Goal: Information Seeking & Learning: Learn about a topic

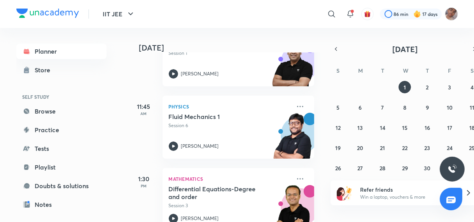
scroll to position [220, 0]
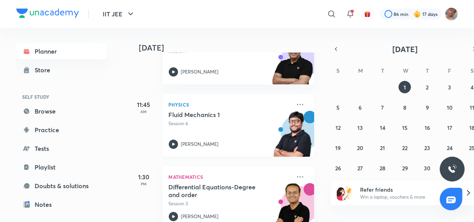
click at [231, 119] on div "Fluid Mechanics 1 Session 6" at bounding box center [230, 119] width 122 height 16
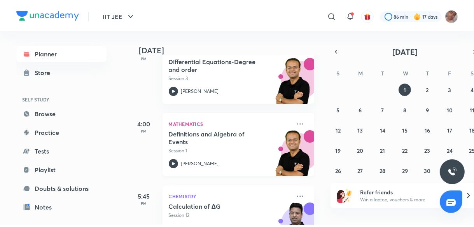
scroll to position [350, 0]
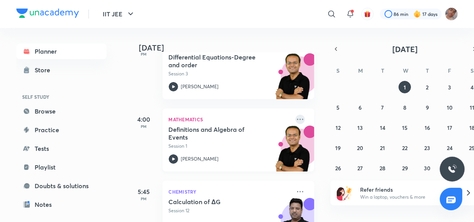
click at [297, 119] on icon at bounding box center [300, 119] width 6 height 1
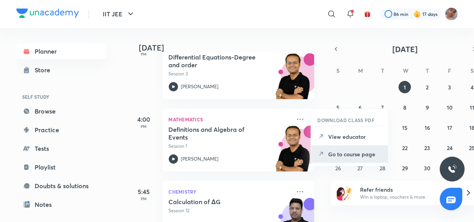
click at [354, 155] on p "Go to course page" at bounding box center [355, 154] width 54 height 8
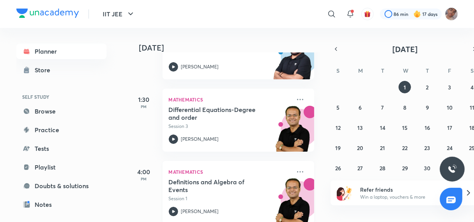
scroll to position [297, 0]
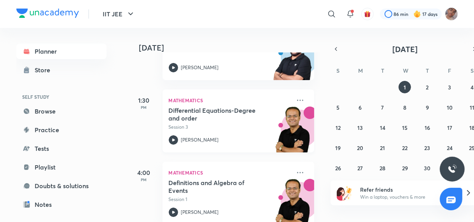
click at [240, 132] on div "Differential Equations-Degree and order Session 3 [PERSON_NAME]" at bounding box center [230, 126] width 122 height 38
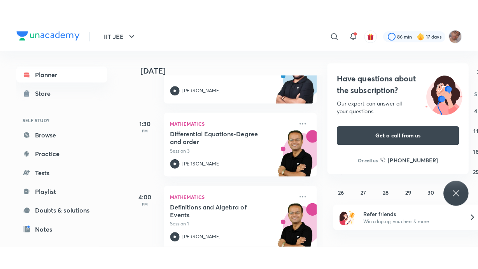
scroll to position [5, 0]
